Goal: Information Seeking & Learning: Learn about a topic

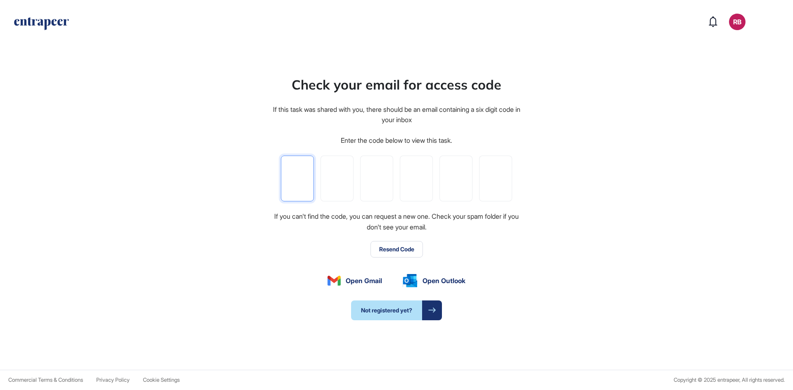
type input "*"
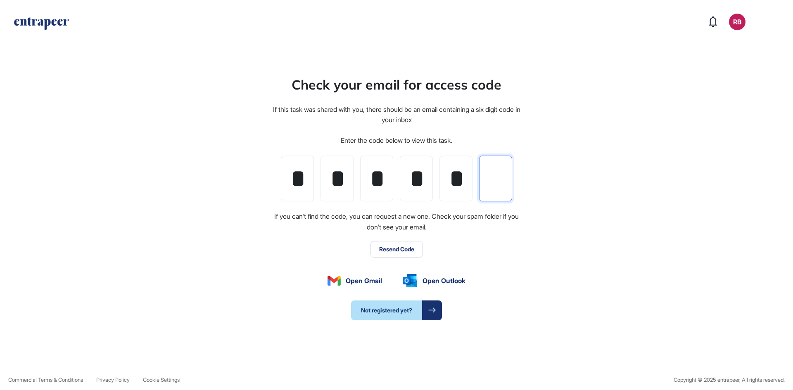
type input "*"
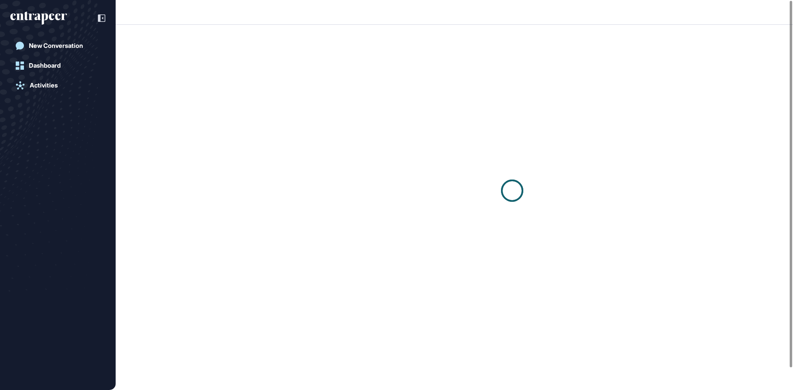
scroll to position [0, 0]
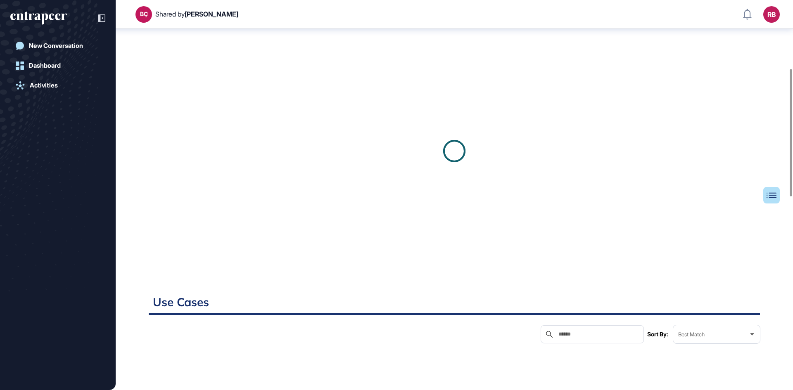
scroll to position [211, 0]
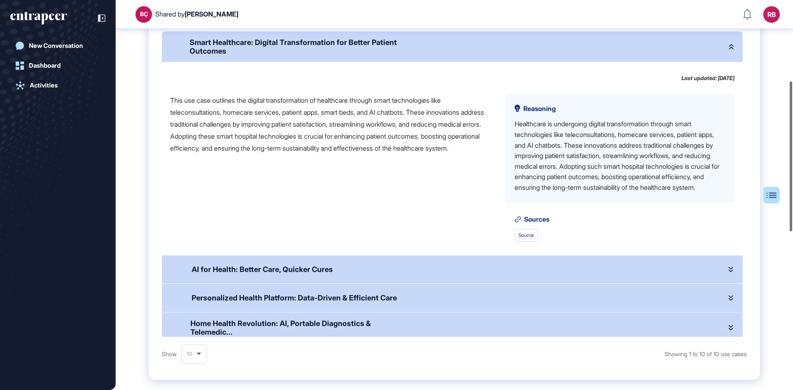
click at [792, 221] on div "BÇ Shared by [PERSON_NAME] RB Dashboard Profile My Content Request More Data Ne…" at bounding box center [396, 195] width 793 height 390
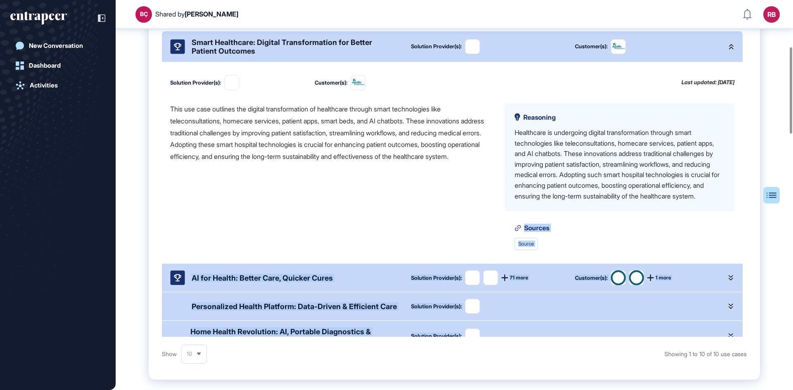
drag, startPoint x: 792, startPoint y: 221, endPoint x: 792, endPoint y: 343, distance: 122.2
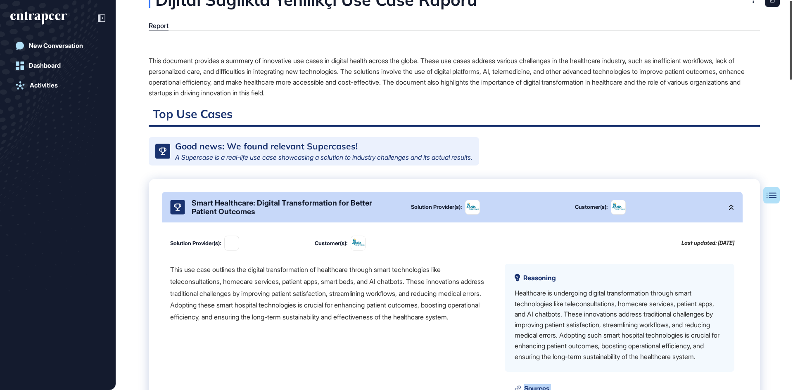
scroll to position [0, 0]
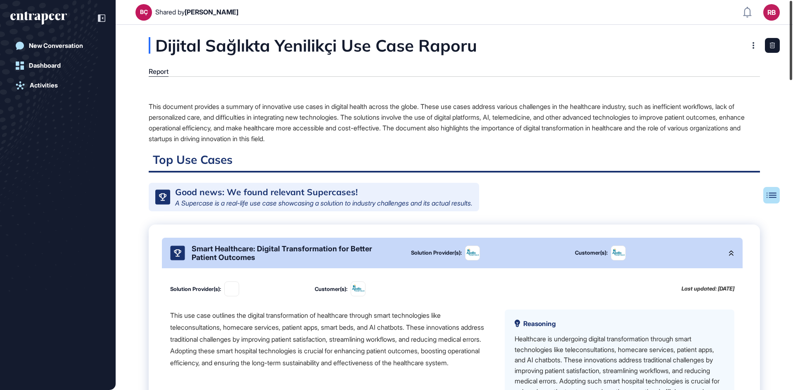
drag, startPoint x: 791, startPoint y: 125, endPoint x: 792, endPoint y: -36, distance: 160.6
click at [792, 0] on html "BÇ Shared by [PERSON_NAME] RB Dashboard Profile My Content Request More Data Ne…" at bounding box center [396, 195] width 793 height 390
click at [752, 43] on icon at bounding box center [753, 45] width 2 height 7
click at [790, 52] on div at bounding box center [791, 40] width 2 height 79
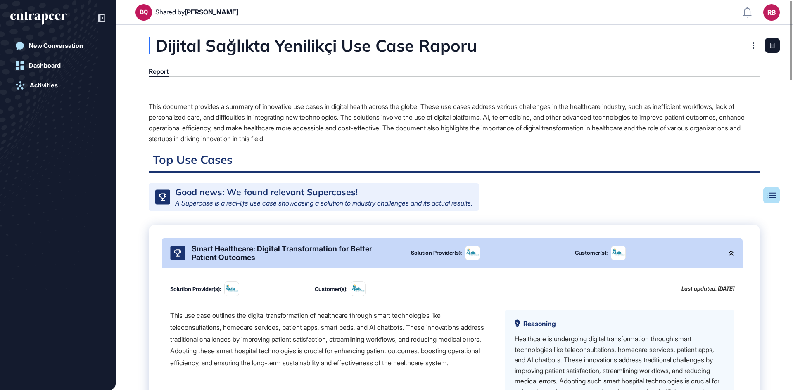
click at [180, 117] on div "This document provides a summary of innovative use cases in digital health acro…" at bounding box center [454, 122] width 611 height 43
click at [773, 197] on button "Table of Contents" at bounding box center [744, 195] width 69 height 17
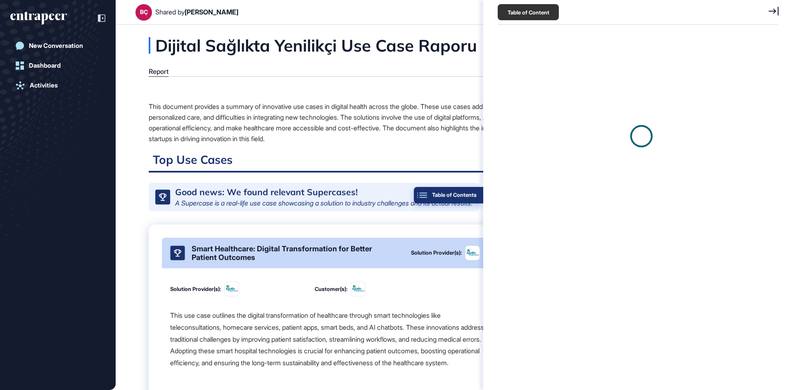
scroll to position [349, 283]
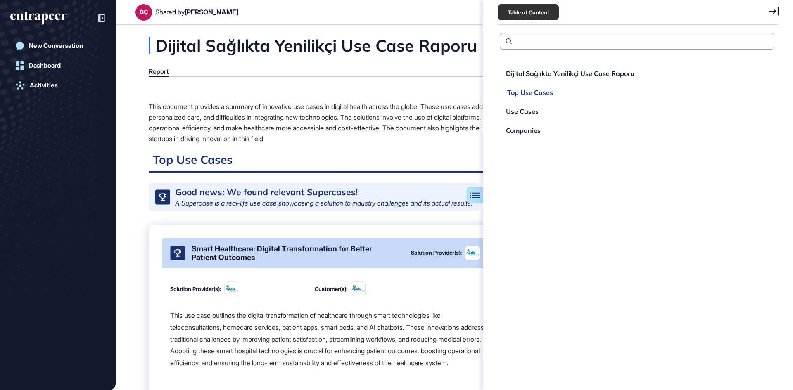
click at [532, 94] on div "Top Use Cases" at bounding box center [530, 92] width 46 height 7
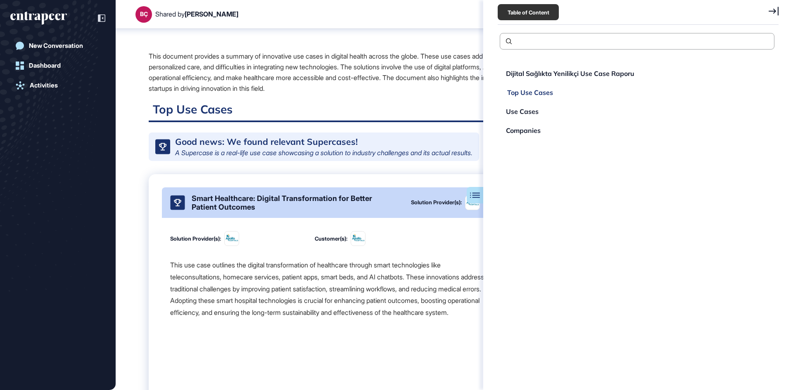
scroll to position [101, 0]
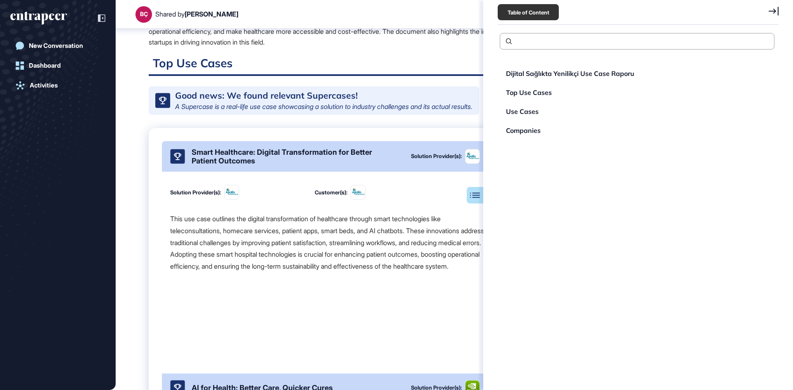
click at [771, 10] on icon at bounding box center [773, 11] width 10 height 9
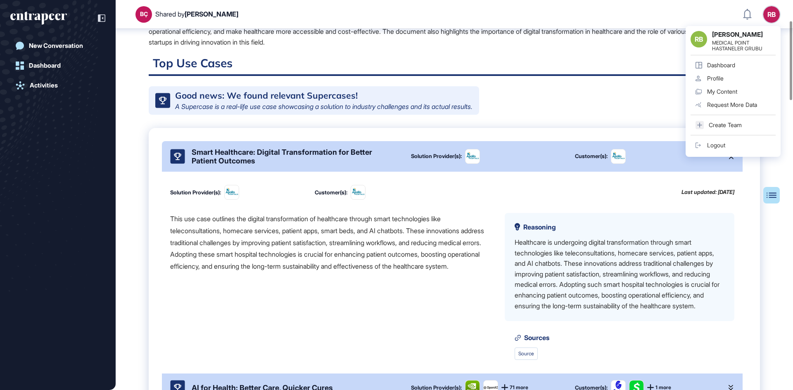
click at [742, 62] on link "Dashboard" at bounding box center [732, 65] width 85 height 13
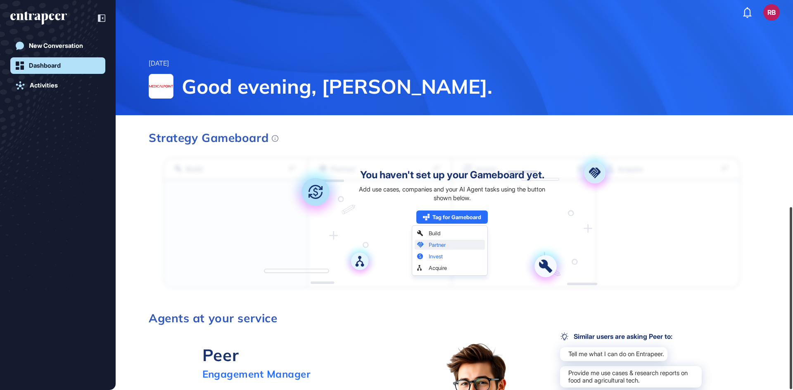
scroll to position [442, 0]
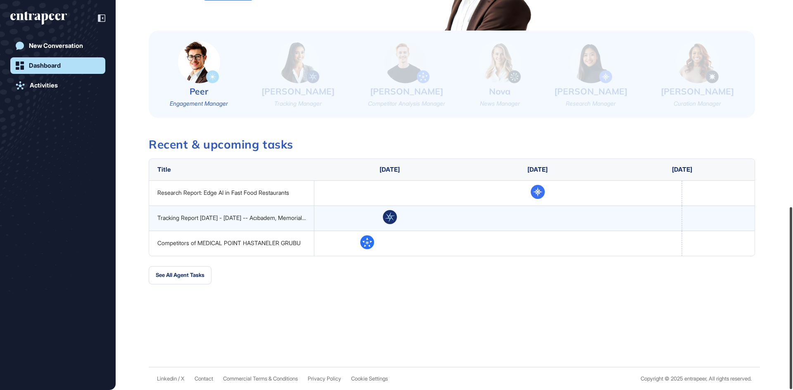
drag, startPoint x: 792, startPoint y: 153, endPoint x: 790, endPoint y: 332, distance: 179.2
click at [790, 332] on div at bounding box center [791, 298] width 2 height 182
click at [50, 80] on link "Activities" at bounding box center [57, 85] width 95 height 17
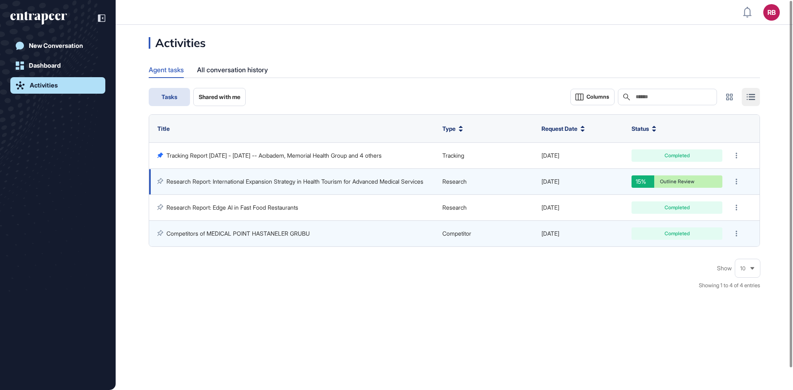
click at [223, 178] on link "Research Report: International Expansion Strategy in Health Tourism for Advance…" at bounding box center [294, 181] width 257 height 7
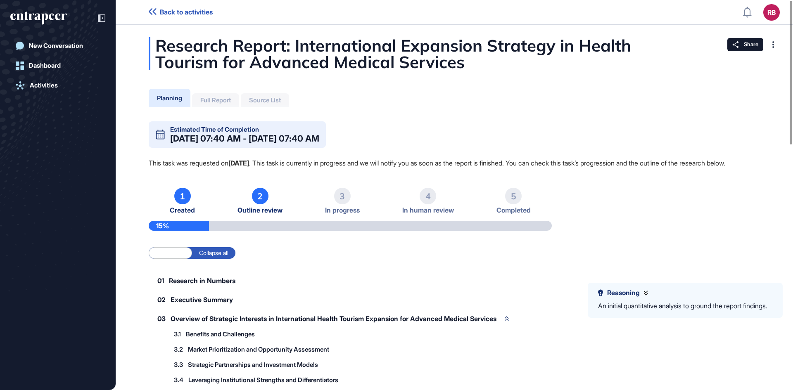
click at [476, 164] on p "This task was requested on [DATE] . This task is currently in progress and we w…" at bounding box center [454, 163] width 611 height 11
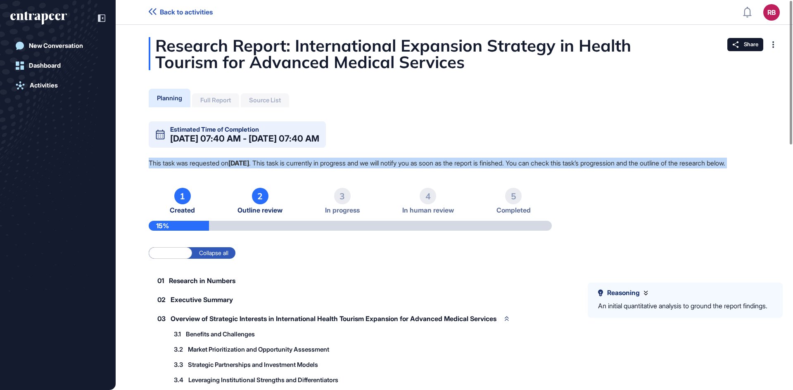
click at [476, 164] on p "This task was requested on [DATE] . This task is currently in progress and we w…" at bounding box center [454, 163] width 611 height 11
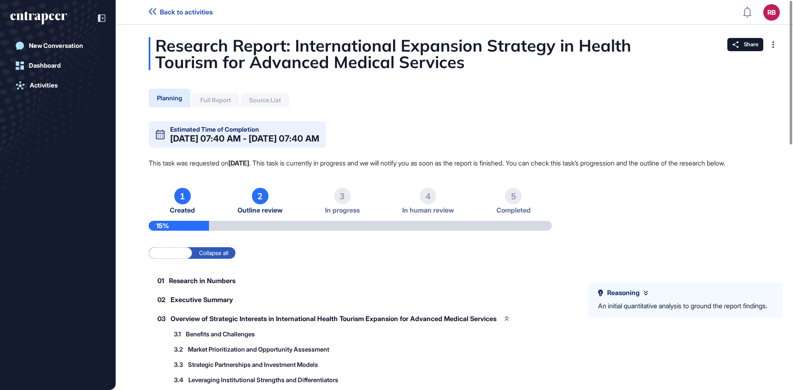
click at [245, 308] on div "02 Executive Summary" at bounding box center [199, 299] width 101 height 17
drag, startPoint x: 789, startPoint y: 236, endPoint x: 765, endPoint y: 101, distance: 137.1
click at [765, 101] on div "Back to activities RB Dashboard Profile My Content Request More Data New Conver…" at bounding box center [396, 195] width 793 height 390
click at [212, 94] on div "Full Report" at bounding box center [215, 100] width 47 height 14
click at [213, 97] on div "Full Report" at bounding box center [215, 100] width 31 height 7
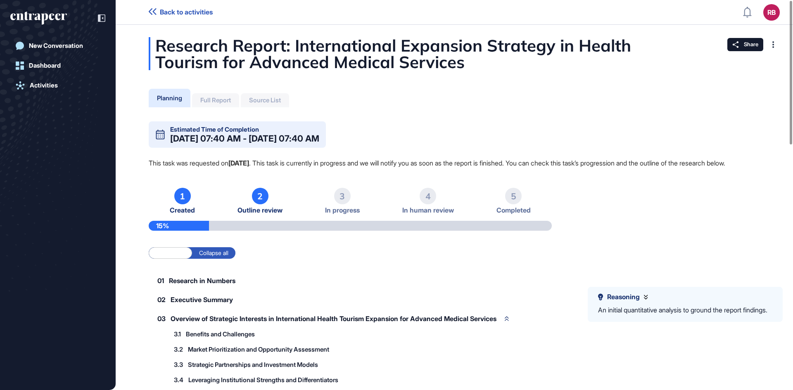
click at [171, 259] on label "Expand all" at bounding box center [170, 253] width 43 height 12
click at [221, 259] on label "Collapse all" at bounding box center [213, 253] width 43 height 12
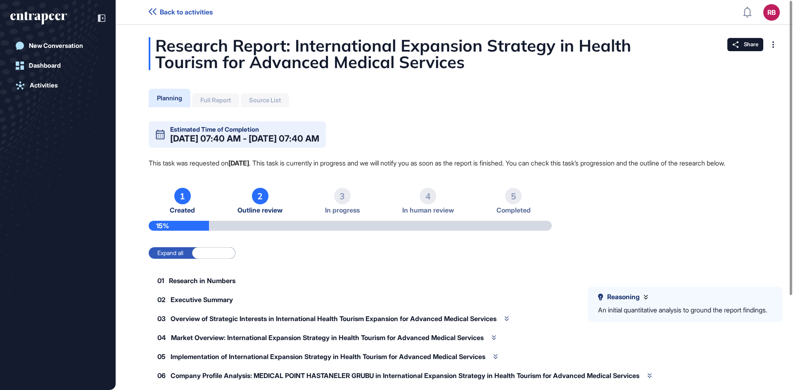
click at [173, 259] on label "Expand all" at bounding box center [170, 253] width 43 height 12
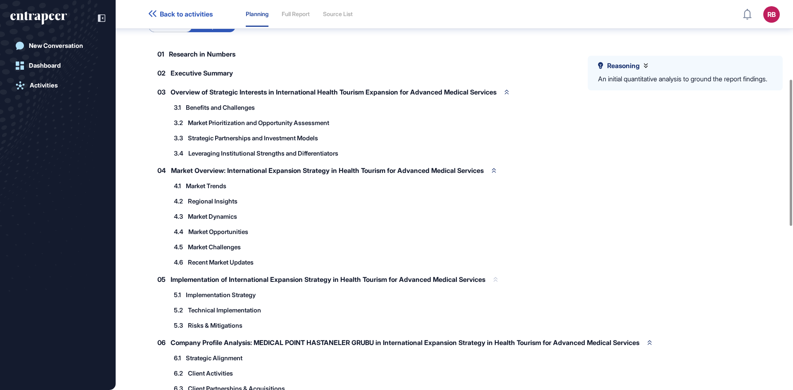
scroll to position [211, 0]
click at [236, 160] on div "3.4 Leveraging Institutional Strengths and Differentiators" at bounding box center [260, 153] width 182 height 14
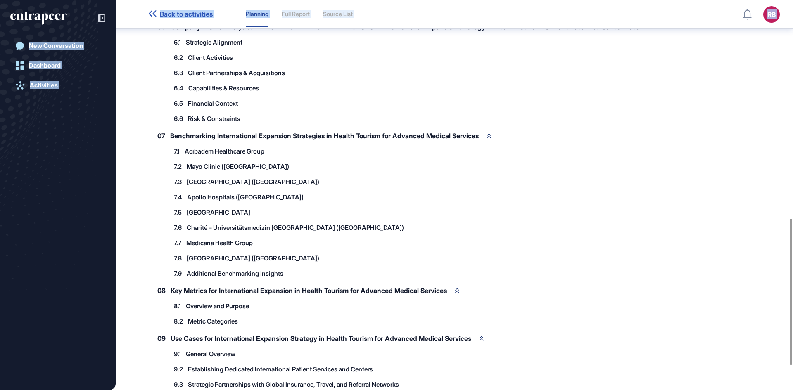
scroll to position [647, 0]
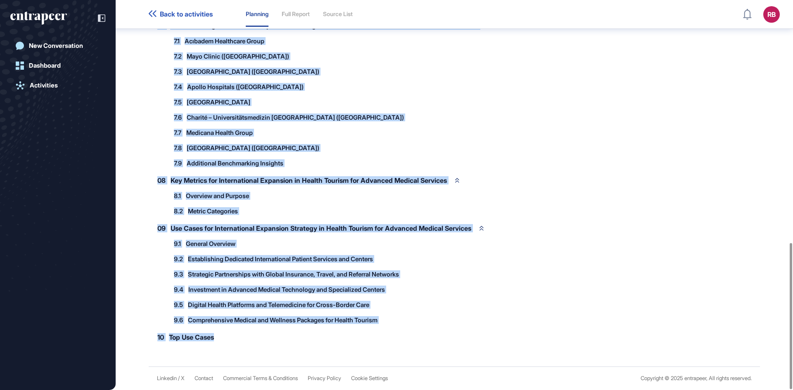
drag, startPoint x: 159, startPoint y: 64, endPoint x: 261, endPoint y: 194, distance: 165.6
copy div "45 Loremips do Sitamet 12 Consectet Adipisc 89 Elitsedd ei Temporinc Utlaboree …"
click at [329, 154] on div "7.8 [GEOGRAPHIC_DATA] ([GEOGRAPHIC_DATA]) 7.8.1 Digital Health Integration for …" at bounding box center [360, 148] width 382 height 14
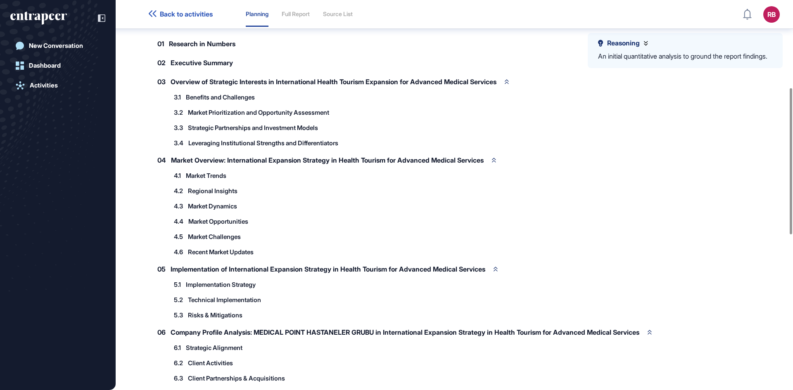
scroll to position [234, 0]
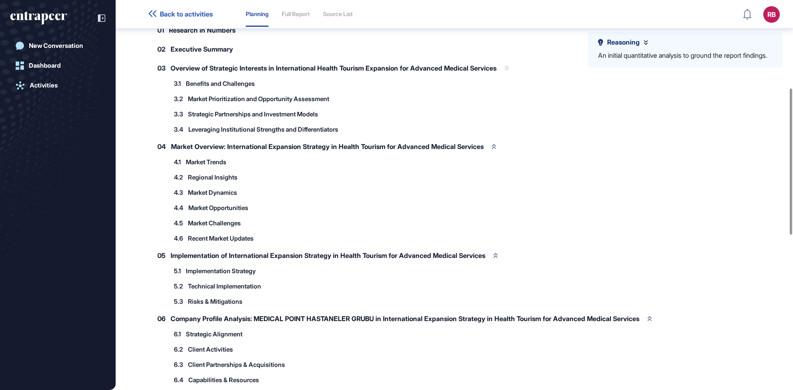
click at [309, 71] on span "Overview of Strategic Interests in International Health Tourism Expansion for A…" at bounding box center [334, 68] width 326 height 7
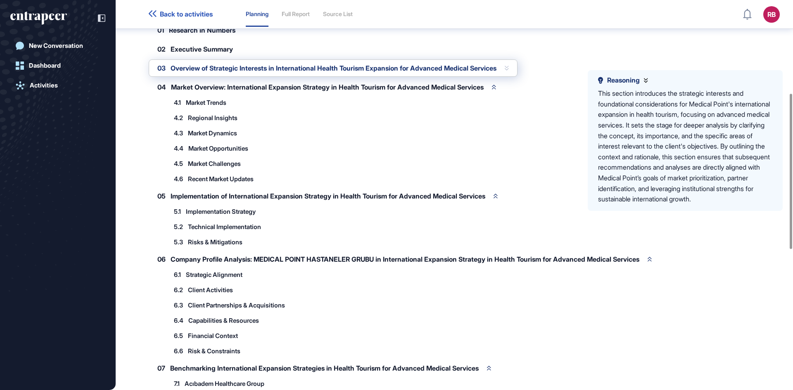
click at [309, 71] on span "Overview of Strategic Interests in International Health Tourism Expansion for A…" at bounding box center [334, 68] width 326 height 7
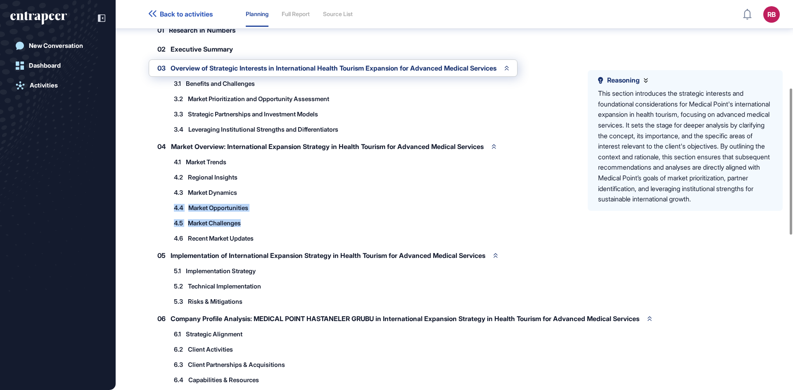
drag, startPoint x: 315, startPoint y: 228, endPoint x: 316, endPoint y: 207, distance: 20.2
click at [316, 207] on div "4.1 Market Trends 4.1.1 Market Size & Growth in Advanced Medical Health Tourism…" at bounding box center [360, 200] width 382 height 90
click at [347, 278] on div "5.1 Implementation Strategy 5.1.1 Implementation Phases 5.1.2 Stakeholders & Pa…" at bounding box center [360, 271] width 382 height 14
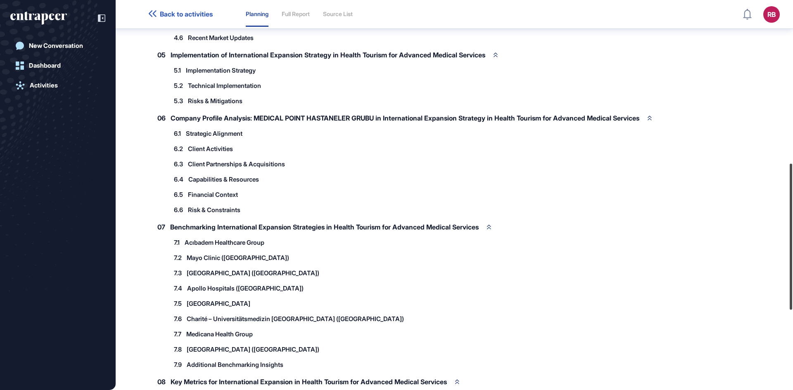
scroll to position [467, 0]
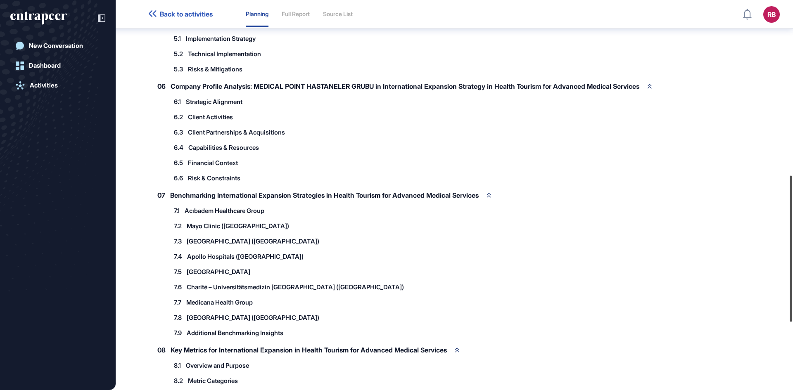
drag, startPoint x: 791, startPoint y: 192, endPoint x: 792, endPoint y: 278, distance: 86.7
click at [792, 278] on div at bounding box center [791, 248] width 2 height 146
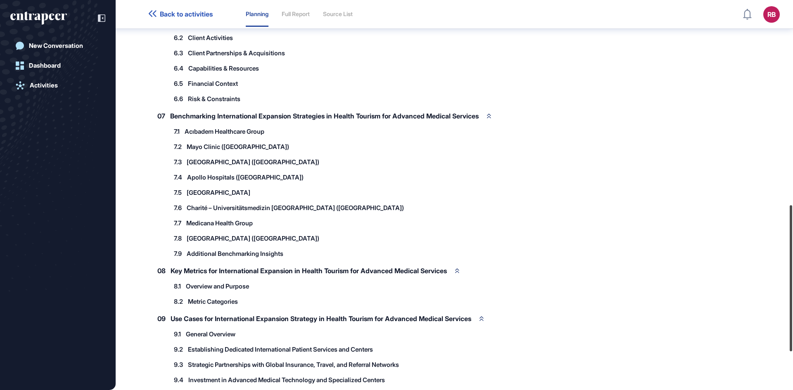
scroll to position [567, 0]
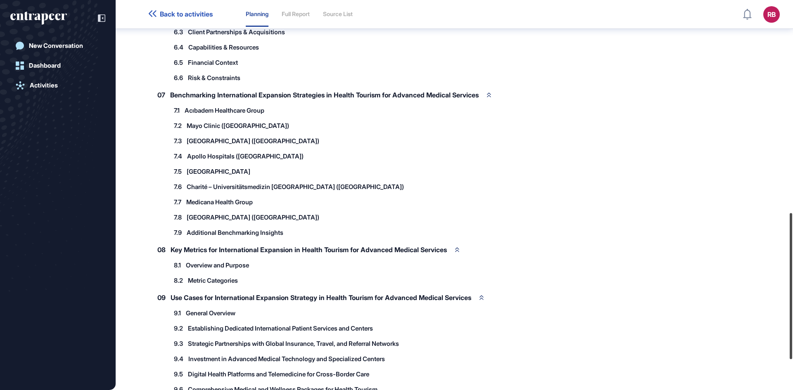
drag, startPoint x: 792, startPoint y: 262, endPoint x: 792, endPoint y: 299, distance: 37.6
click at [792, 299] on div at bounding box center [791, 286] width 2 height 146
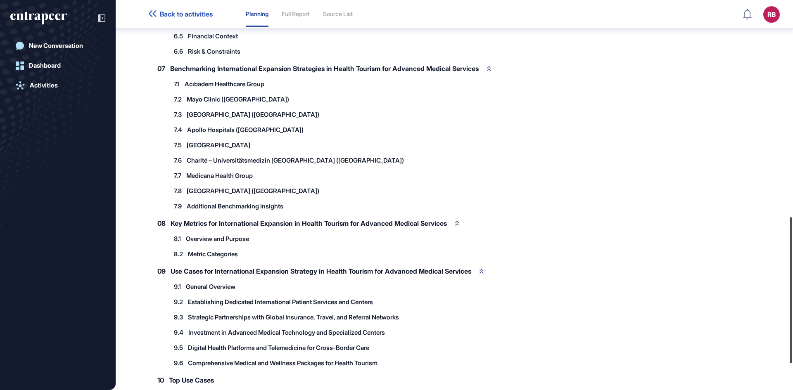
scroll to position [647, 0]
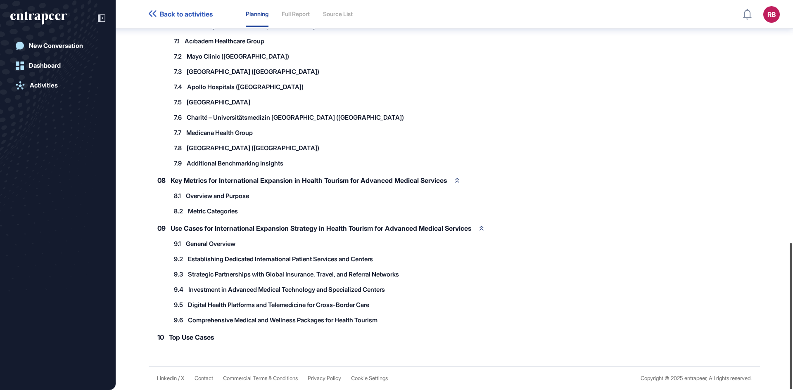
drag, startPoint x: 789, startPoint y: 237, endPoint x: 792, endPoint y: 285, distance: 48.5
click at [792, 285] on div at bounding box center [791, 316] width 2 height 146
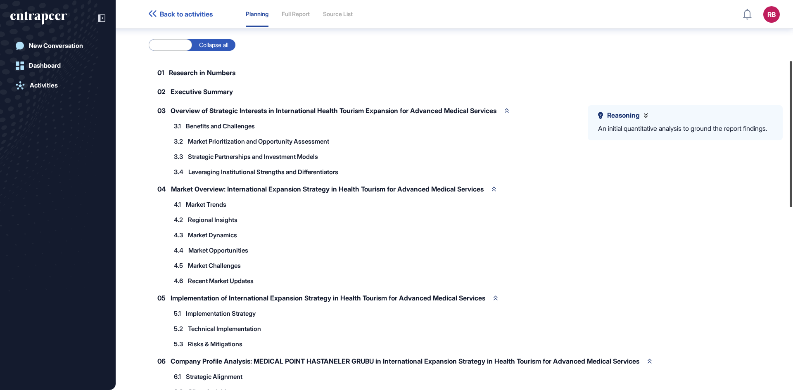
scroll to position [161, 0]
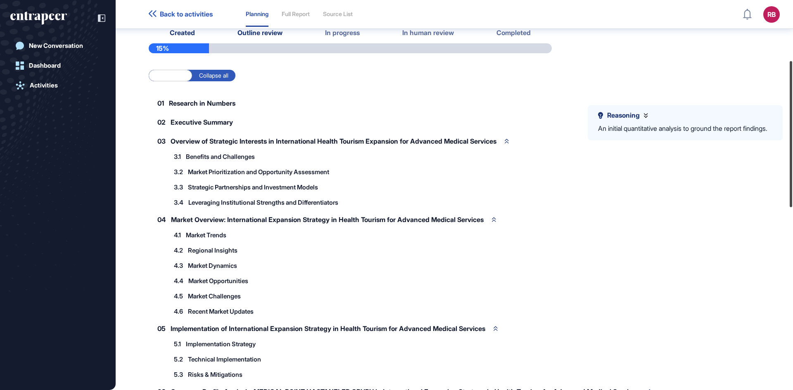
drag, startPoint x: 791, startPoint y: 256, endPoint x: 792, endPoint y: 74, distance: 182.1
click at [792, 74] on div at bounding box center [791, 134] width 2 height 146
click at [787, 50] on div "Research Report: International Expansion Strategy in Health Tourism for Advance…" at bounding box center [454, 354] width 677 height 949
click at [788, 50] on div "Research Report: International Expansion Strategy in Health Tourism for Advance…" at bounding box center [454, 354] width 677 height 949
click at [792, 50] on div "Research Report: International Expansion Strategy in Health Tourism for Advance…" at bounding box center [454, 354] width 677 height 949
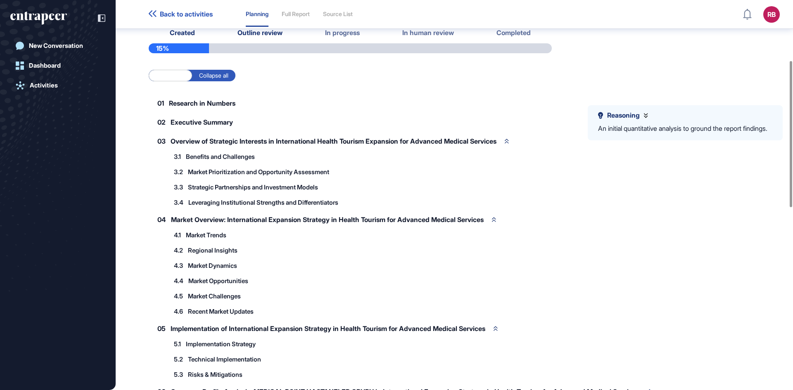
click at [789, 46] on div "Research Report: International Expansion Strategy in Health Tourism for Advance…" at bounding box center [454, 354] width 677 height 949
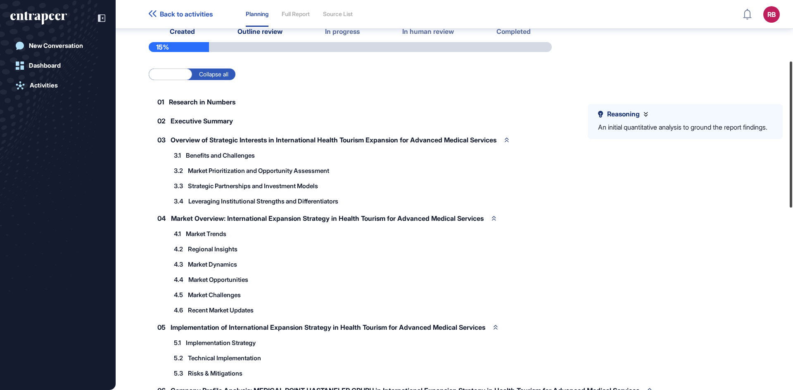
scroll to position [77, 0]
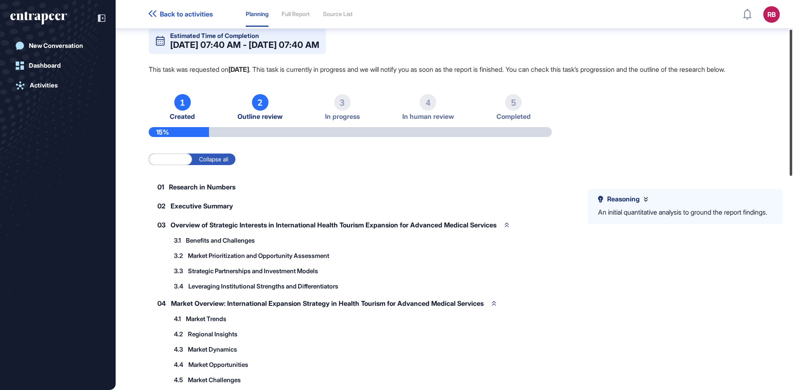
drag, startPoint x: 791, startPoint y: 69, endPoint x: 790, endPoint y: 38, distance: 31.4
click at [790, 38] on div at bounding box center [791, 103] width 2 height 146
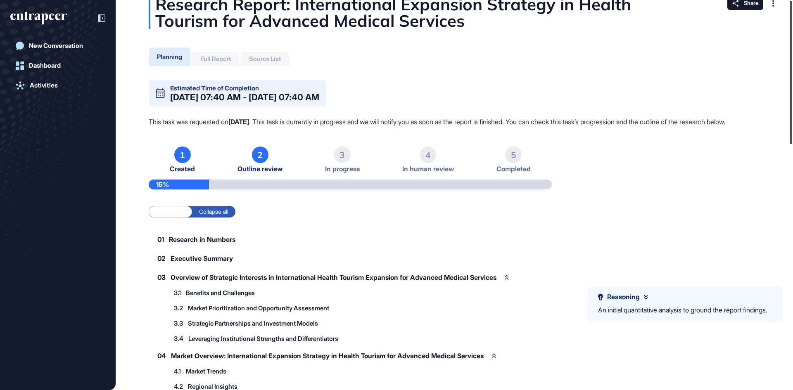
scroll to position [0, 0]
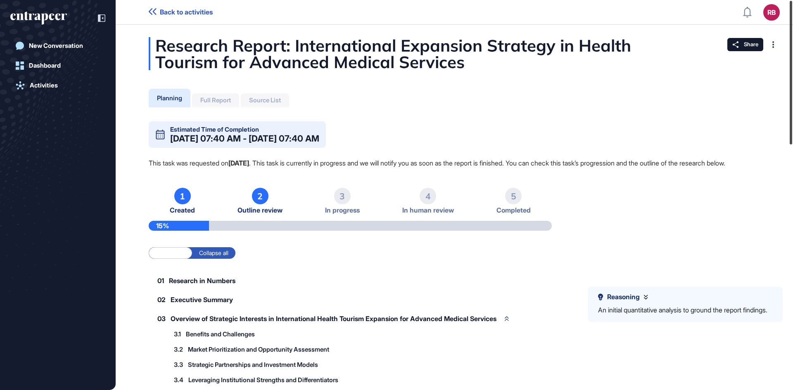
drag, startPoint x: 790, startPoint y: 74, endPoint x: 791, endPoint y: 13, distance: 61.5
click at [791, 13] on div at bounding box center [791, 73] width 2 height 144
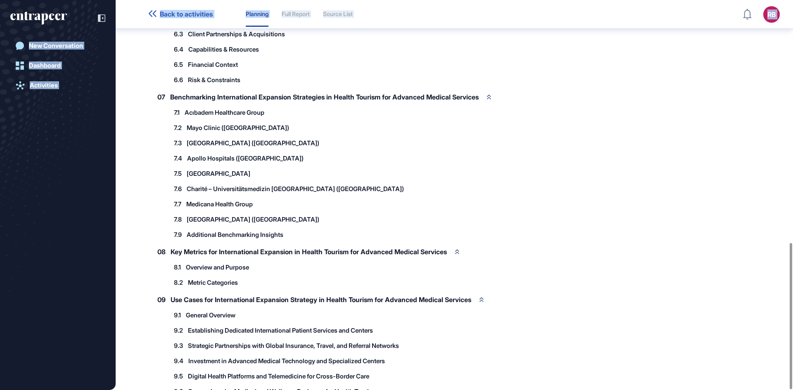
scroll to position [647, 0]
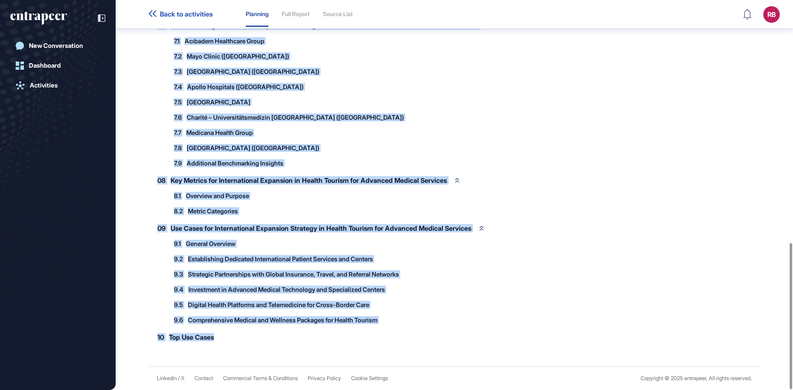
drag, startPoint x: 157, startPoint y: 42, endPoint x: 322, endPoint y: 353, distance: 352.8
copy div "Loremips Dolors: Ametconsectet Adipiscin Elitsedd ei Tempor Incidid utl Etdolor…"
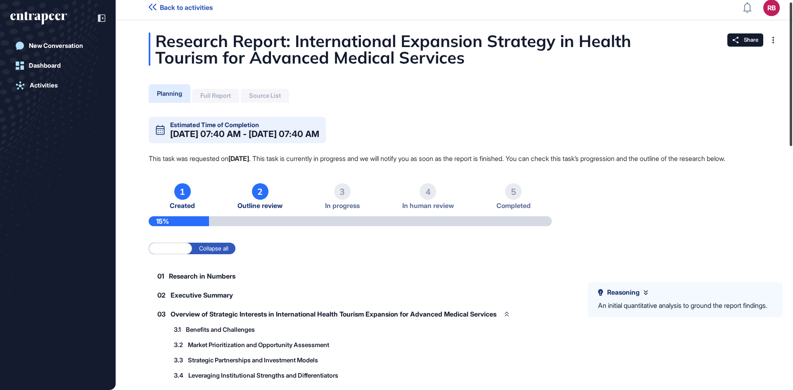
scroll to position [0, 0]
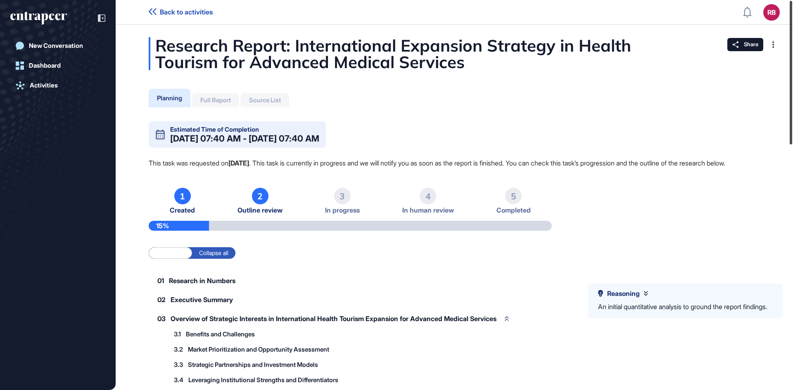
drag, startPoint x: 790, startPoint y: 252, endPoint x: 792, endPoint y: -36, distance: 288.2
click at [792, 0] on html "Back to activities RB Dashboard Profile My Content Request More Data New Conver…" at bounding box center [396, 195] width 793 height 390
click at [55, 85] on div "Activities" at bounding box center [44, 85] width 28 height 7
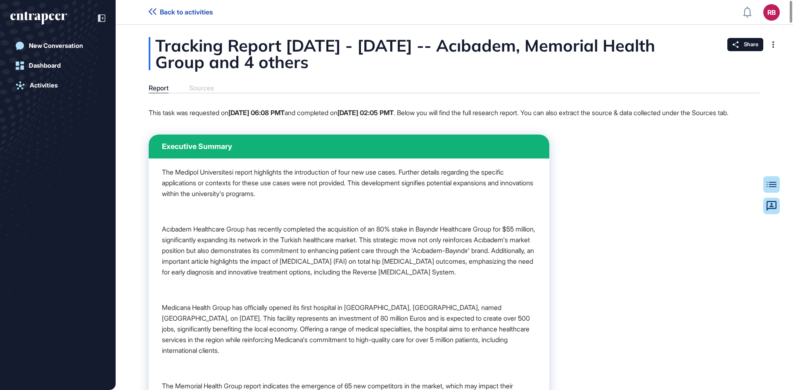
scroll to position [0, 0]
click at [287, 176] on div "The Medipol Universitesi report highlights the introduction of four new use cas…" at bounding box center [349, 355] width 401 height 393
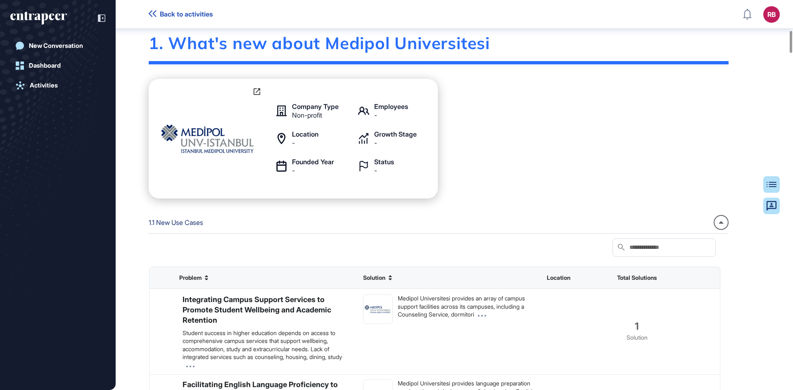
scroll to position [707, 0]
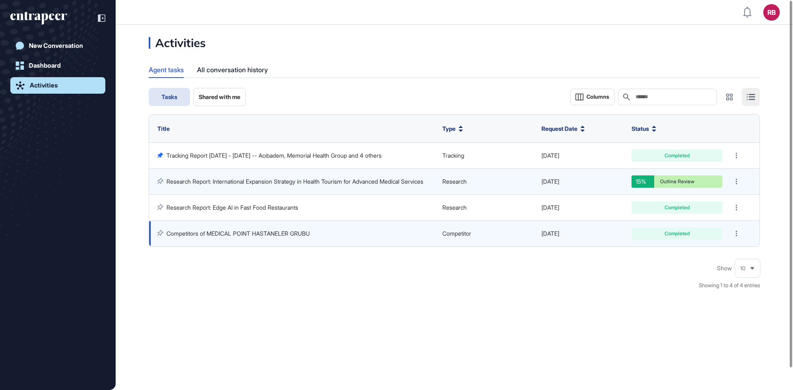
scroll to position [0, 0]
click at [310, 237] on link "Competitors of MEDICAL POINT HASTANELER GRUBU" at bounding box center [237, 233] width 143 height 7
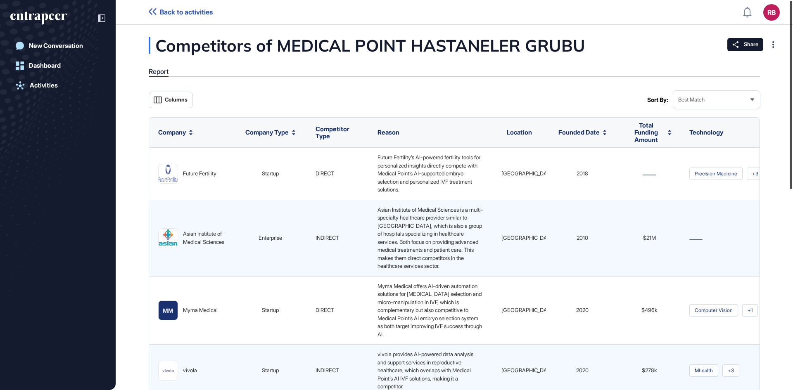
drag, startPoint x: 790, startPoint y: 107, endPoint x: 792, endPoint y: 12, distance: 94.6
click at [792, 12] on div at bounding box center [791, 95] width 2 height 188
